Goal: Transaction & Acquisition: Purchase product/service

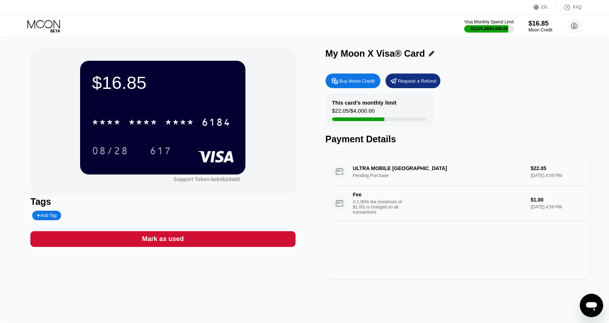
click at [523, 113] on div "This card’s monthly limit $22.05 / $4,000.00 Payment Details" at bounding box center [457, 119] width 265 height 51
click at [543, 28] on div "Moon Credit" at bounding box center [540, 29] width 24 height 5
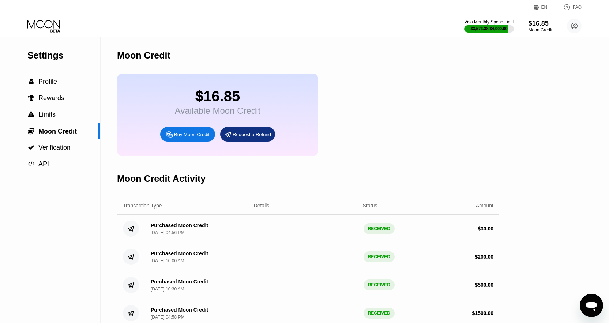
click at [199, 137] on div "Buy Moon Credit" at bounding box center [191, 134] width 35 height 6
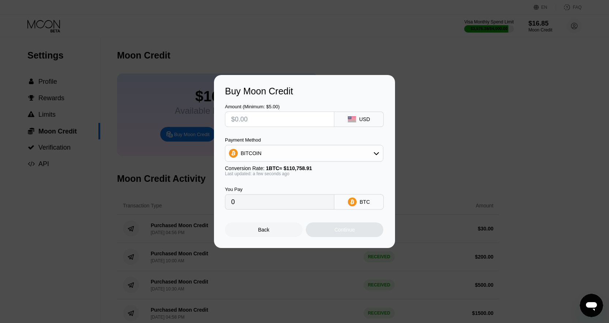
click at [317, 121] on input "text" at bounding box center [279, 119] width 97 height 15
type input "$2"
type input "0.00001806"
type input "$250"
type input "0.00225716"
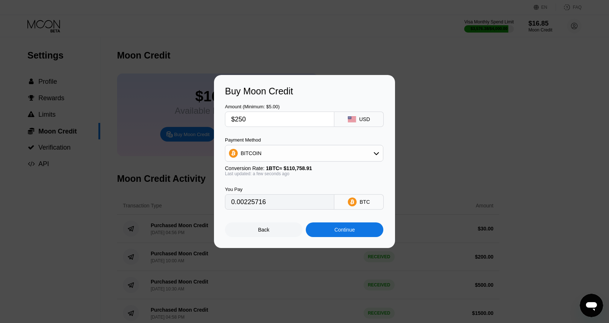
drag, startPoint x: 297, startPoint y: 121, endPoint x: 221, endPoint y: 111, distance: 76.8
click at [221, 111] on div "Buy Moon Credit Amount (Minimum: $5.00) $250 USD Payment Method BITCOIN Convers…" at bounding box center [304, 161] width 181 height 173
type input "$250"
click at [281, 151] on div "BITCOIN" at bounding box center [304, 153] width 158 height 15
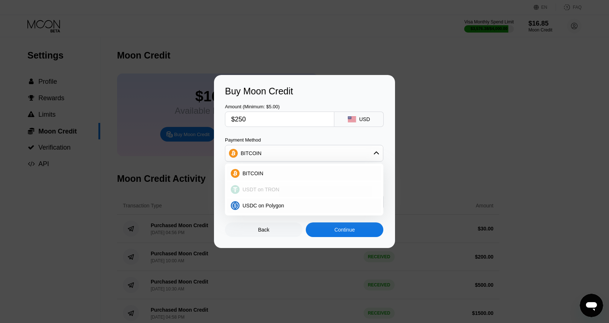
click at [290, 189] on div "USDT on TRON" at bounding box center [308, 189] width 138 height 6
type input "252.53"
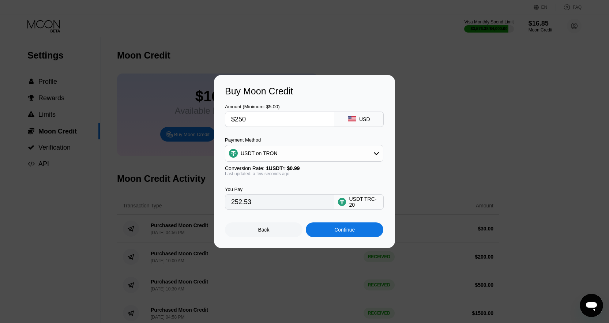
click at [344, 231] on div "Continue" at bounding box center [344, 230] width 20 height 6
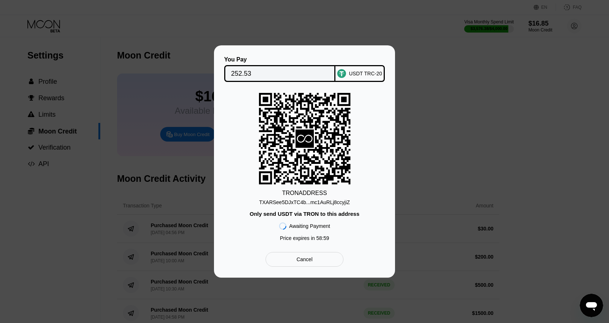
click at [308, 75] on input "252.53" at bounding box center [280, 73] width 98 height 15
click at [310, 204] on div "TXARSee5DJxTC4b...mc1AuRLj8ccyjiZ" at bounding box center [304, 202] width 91 height 6
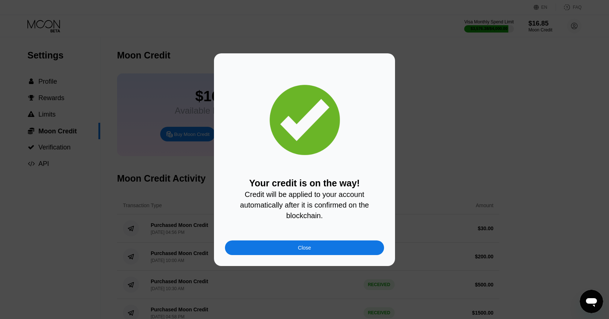
click at [341, 253] on div "Close" at bounding box center [304, 248] width 159 height 15
